Goal: Task Accomplishment & Management: Manage account settings

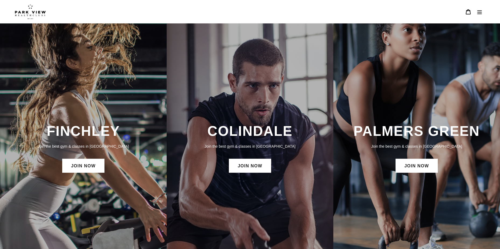
click at [477, 14] on icon "Menu" at bounding box center [479, 11] width 5 height 5
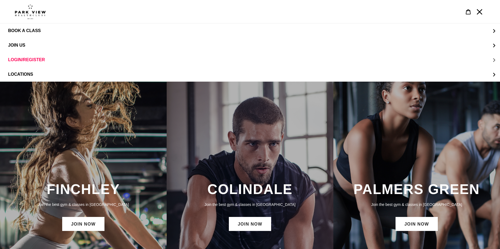
click at [28, 60] on span "LOGIN/REGISTER" at bounding box center [26, 59] width 37 height 5
click at [40, 44] on span "LOGIN FINCHLEY" at bounding box center [37, 45] width 36 height 5
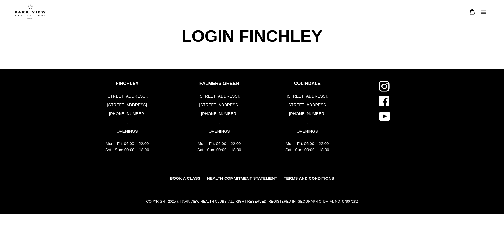
click at [482, 13] on icon "Menu" at bounding box center [483, 11] width 5 height 5
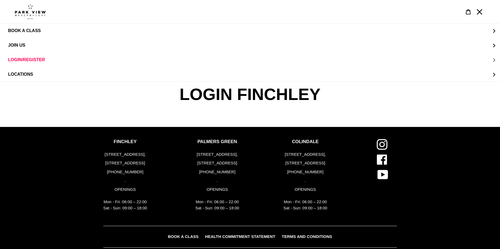
click at [27, 57] on button "LOGIN/REGISTER" at bounding box center [250, 59] width 500 height 15
click at [40, 44] on span "LOGIN FINCHLEY" at bounding box center [37, 45] width 36 height 5
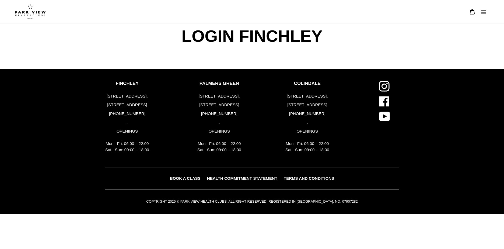
click at [133, 98] on p "[STREET_ADDRESS]," at bounding box center [127, 96] width 44 height 6
drag, startPoint x: 132, startPoint y: 143, endPoint x: 158, endPoint y: 167, distance: 35.2
click at [132, 144] on p "Mon - Fri: 06:00 – 22:00 Sat - Sun: 09:00 – 18:00" at bounding box center [127, 146] width 44 height 12
